Goal: Find specific fact: Find specific fact

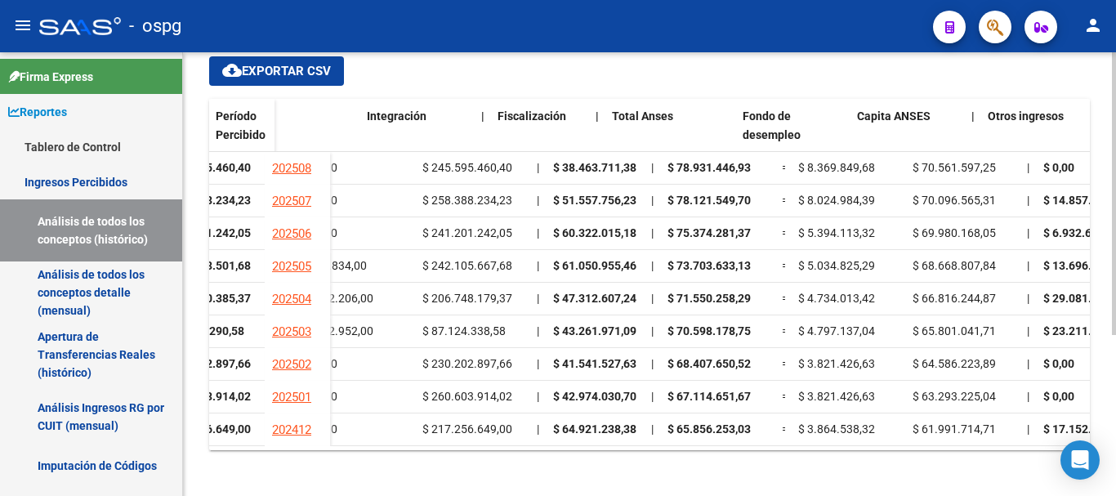
scroll to position [0, 1431]
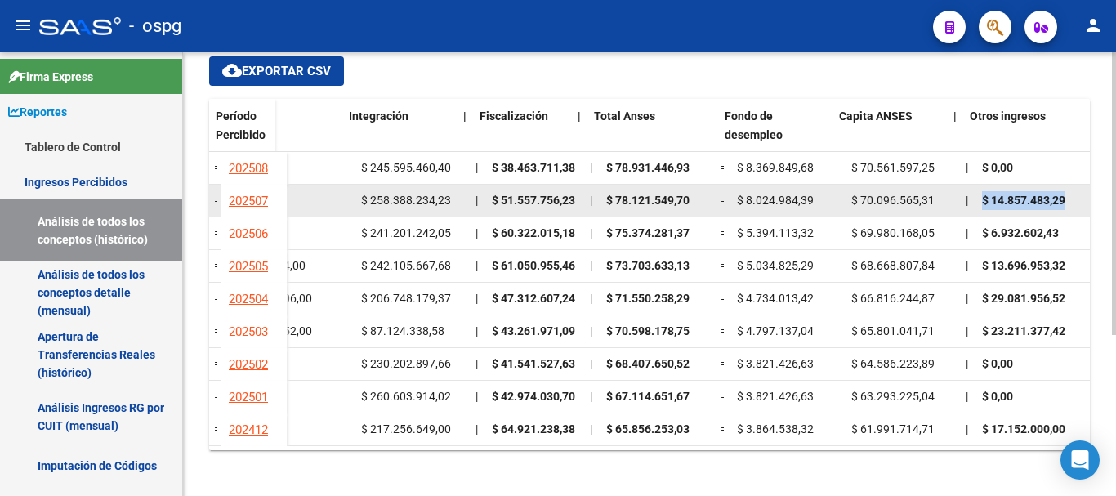
drag, startPoint x: 970, startPoint y: 200, endPoint x: 1073, endPoint y: 201, distance: 103.7
click at [1073, 201] on datatable-body-cell "$ 14.857.483,29" at bounding box center [1032, 201] width 114 height 32
copy span "$ 14.857.483,29"
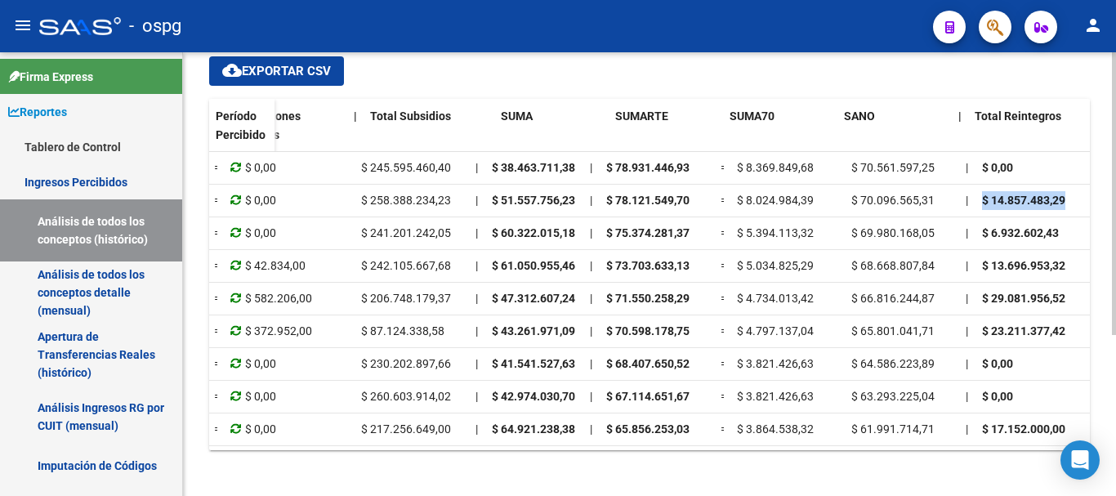
scroll to position [0, 0]
